Goal: Find specific page/section: Find specific page/section

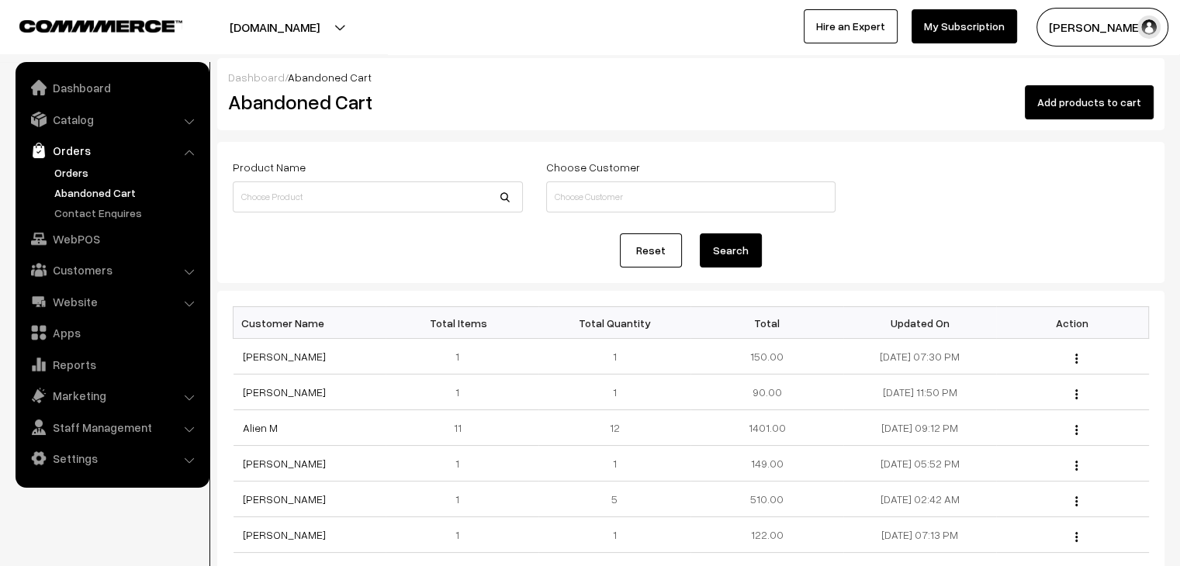
click at [78, 178] on link "Orders" at bounding box center [127, 173] width 154 height 16
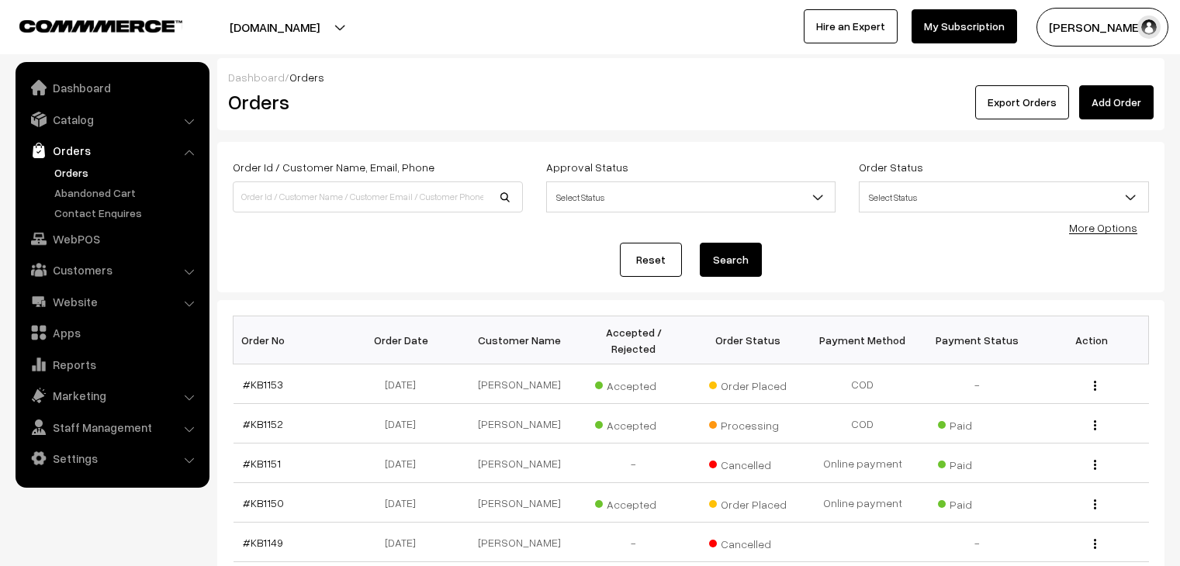
scroll to position [56, 0]
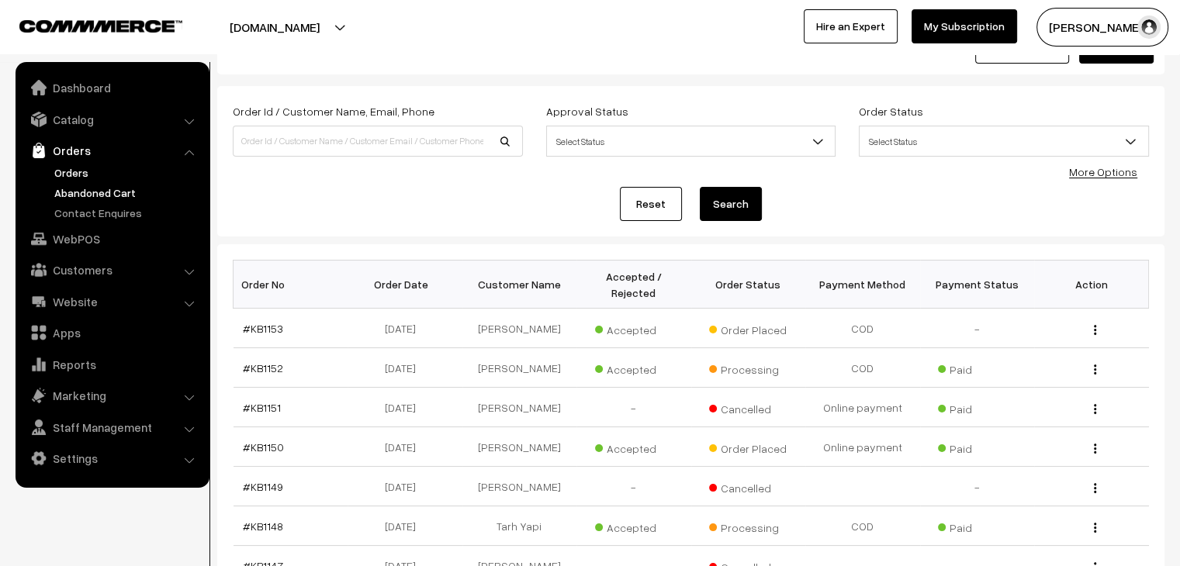
click at [117, 188] on link "Abandoned Cart" at bounding box center [127, 193] width 154 height 16
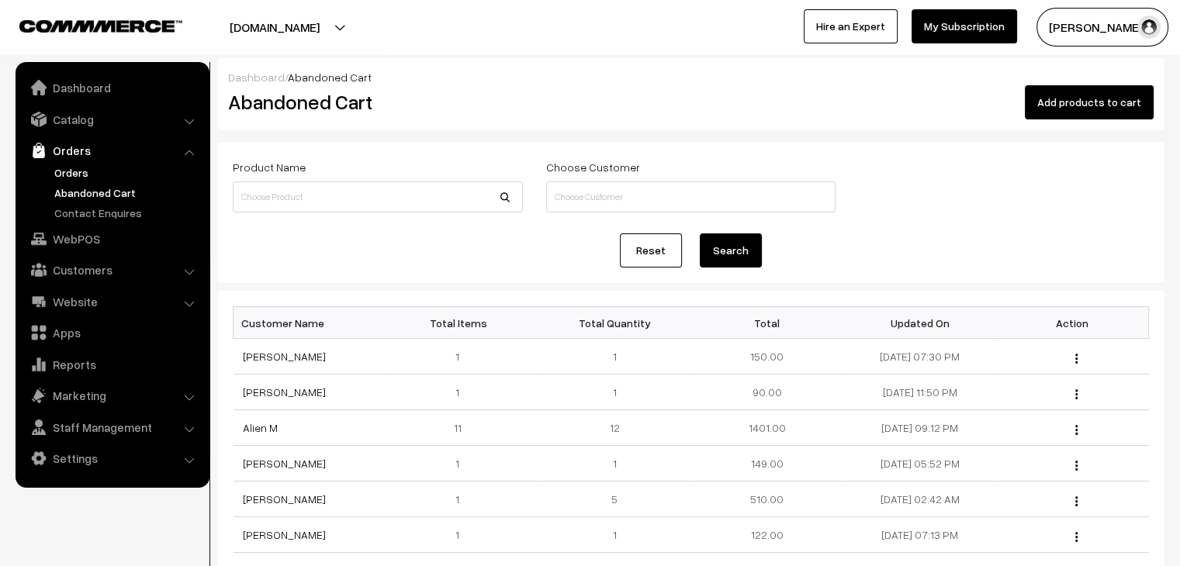
click at [68, 174] on link "Orders" at bounding box center [127, 173] width 154 height 16
